Goal: Task Accomplishment & Management: Use online tool/utility

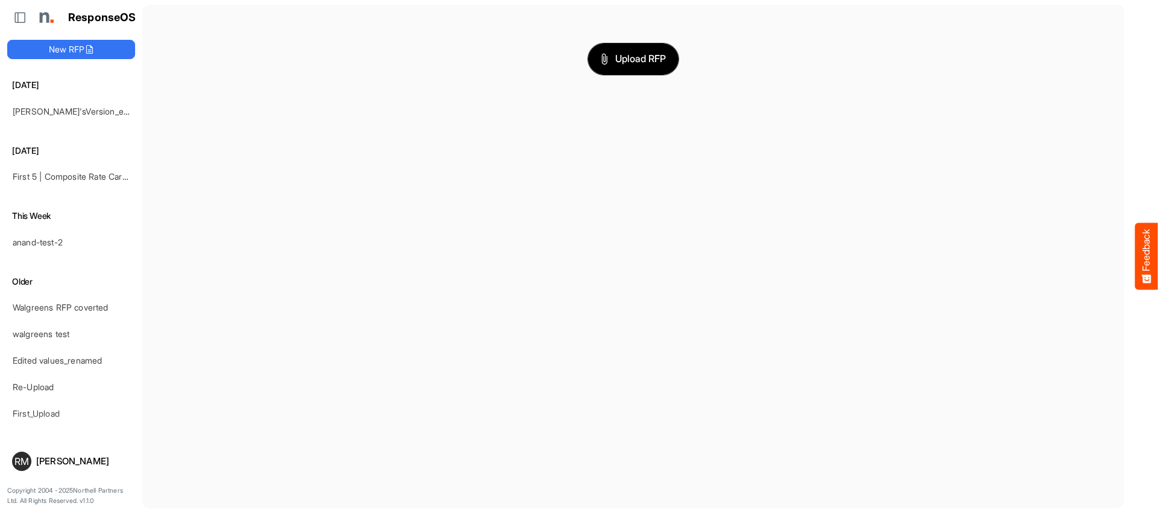
click at [636, 65] on span "Upload RFP" at bounding box center [633, 59] width 65 height 16
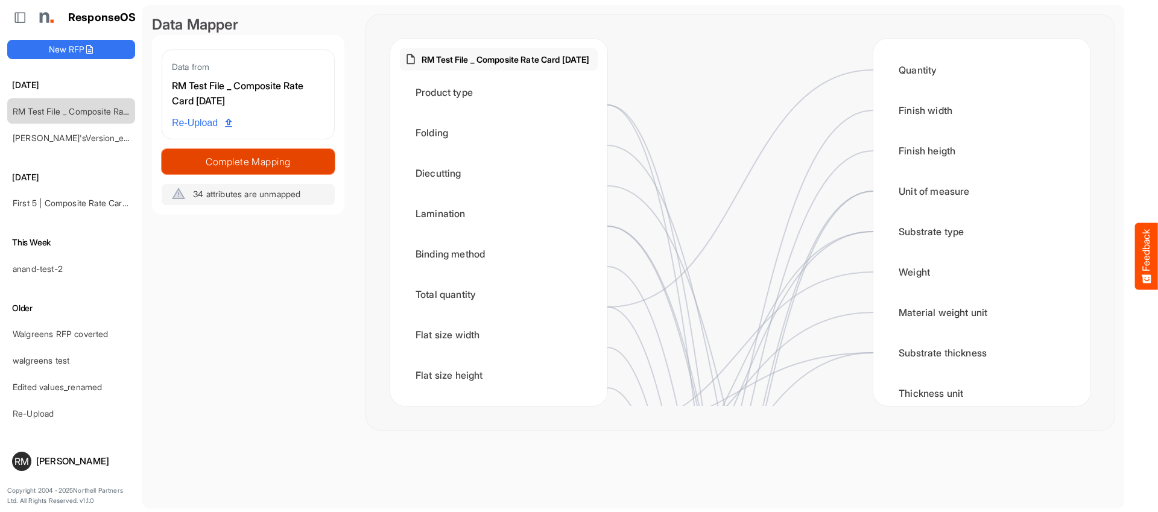
click at [299, 158] on span "Complete Mapping" at bounding box center [248, 161] width 172 height 17
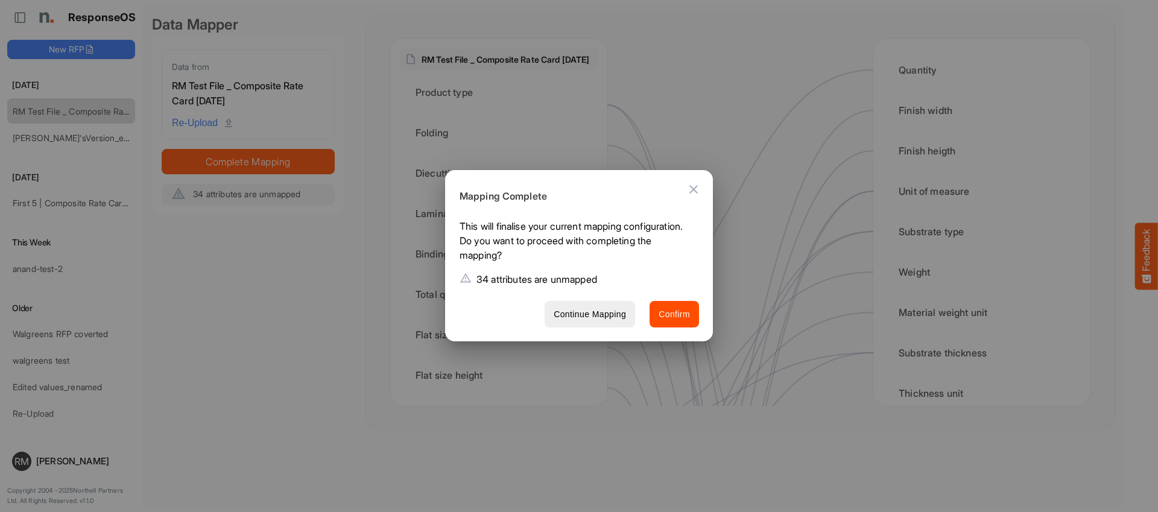
click at [677, 303] on button "Confirm" at bounding box center [674, 314] width 49 height 27
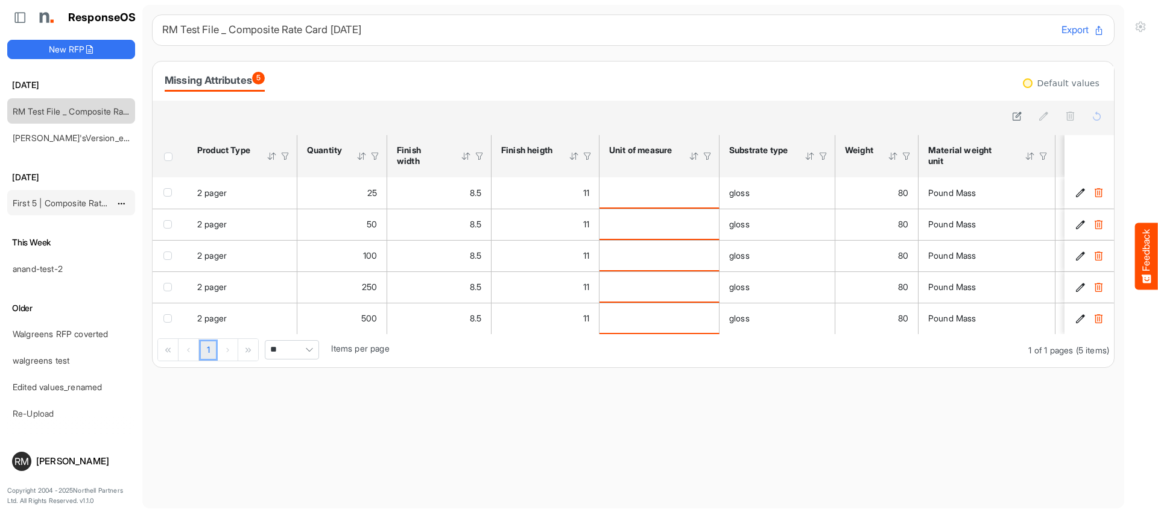
click at [63, 200] on link "First 5 | Composite Rate Card [DATE]" at bounding box center [85, 203] width 144 height 10
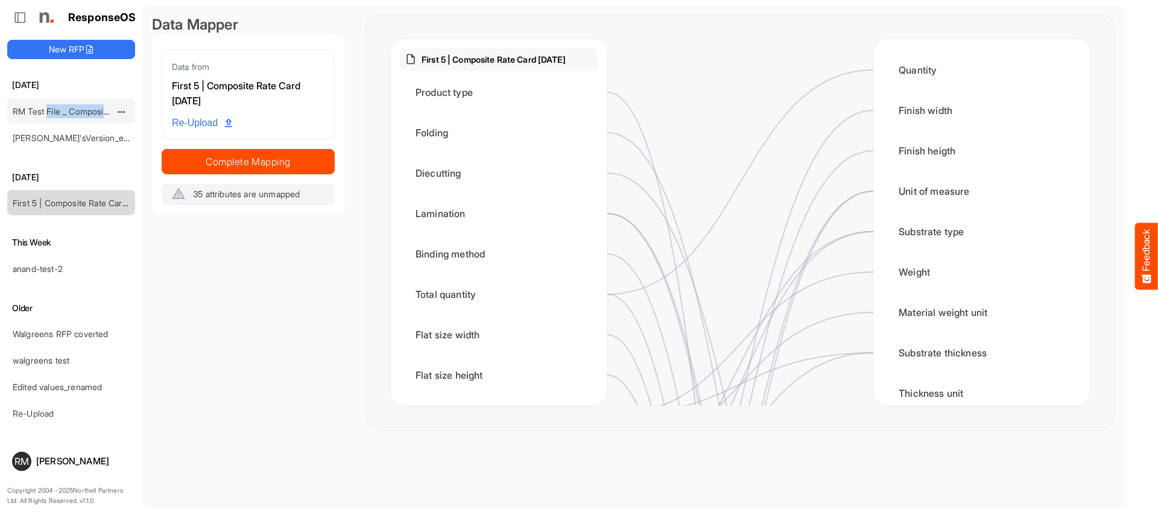
click at [48, 116] on div "RM Test File _ Composite Rate Card [DATE]" at bounding box center [61, 111] width 107 height 24
click at [45, 109] on link "RM Test File _ Composite Rate Card [DATE]" at bounding box center [97, 111] width 168 height 10
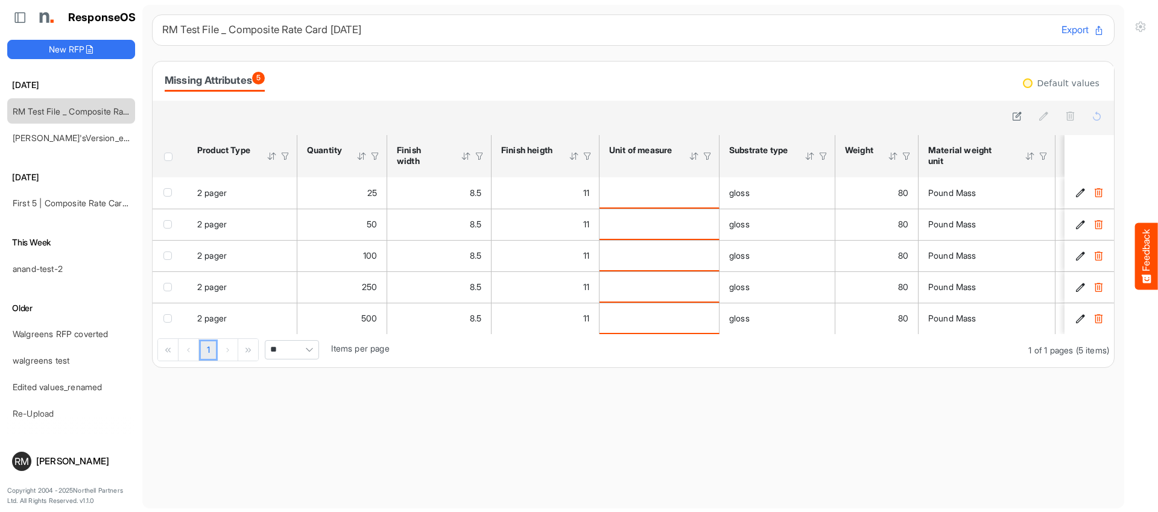
click at [159, 125] on div at bounding box center [634, 118] width 962 height 34
